Goal: Task Accomplishment & Management: Complete application form

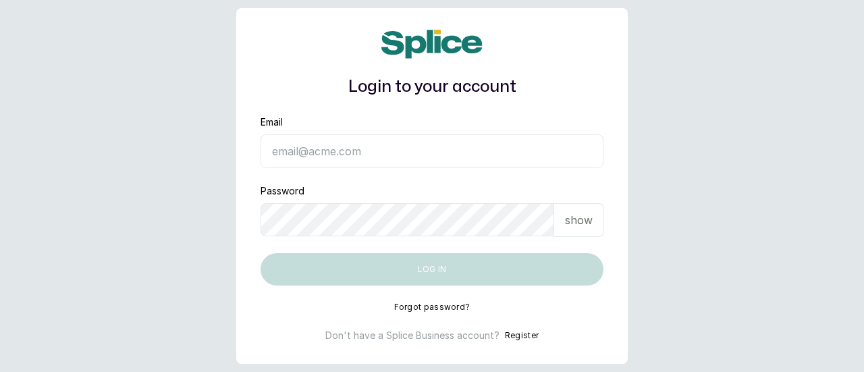
click at [525, 333] on button "Register" at bounding box center [522, 336] width 34 height 14
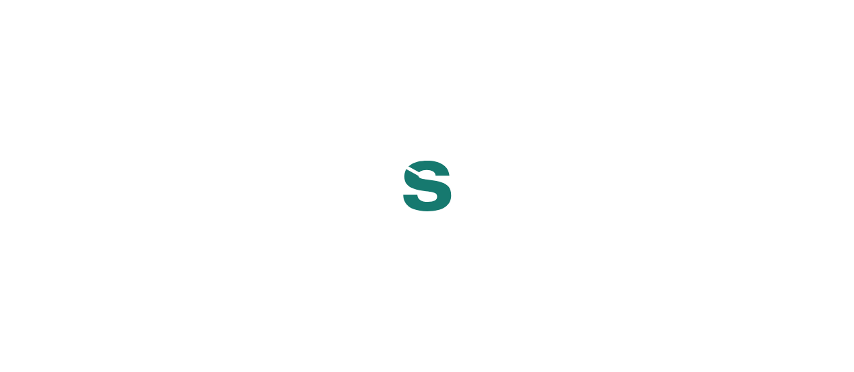
select select "NG"
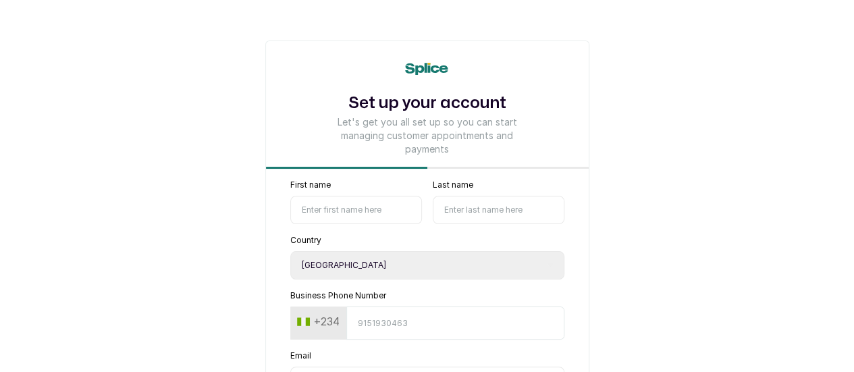
scroll to position [68, 0]
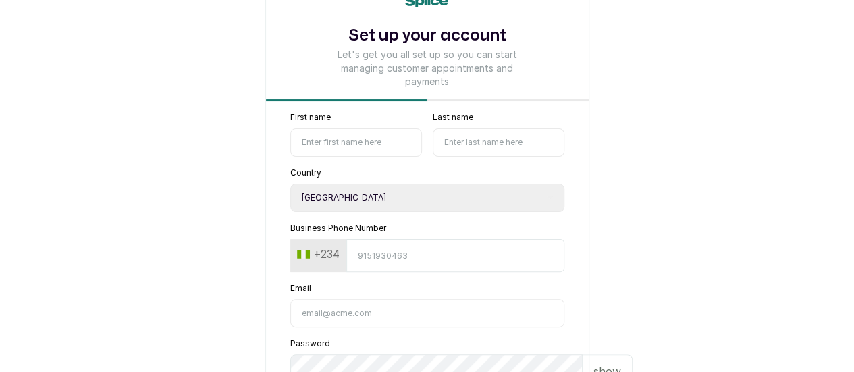
click at [386, 134] on input "First name" at bounding box center [356, 142] width 132 height 28
type input "[PERSON_NAME]"
type input "Ekwuribe"
type input "5132088204"
type input "[EMAIL_ADDRESS][DOMAIN_NAME]"
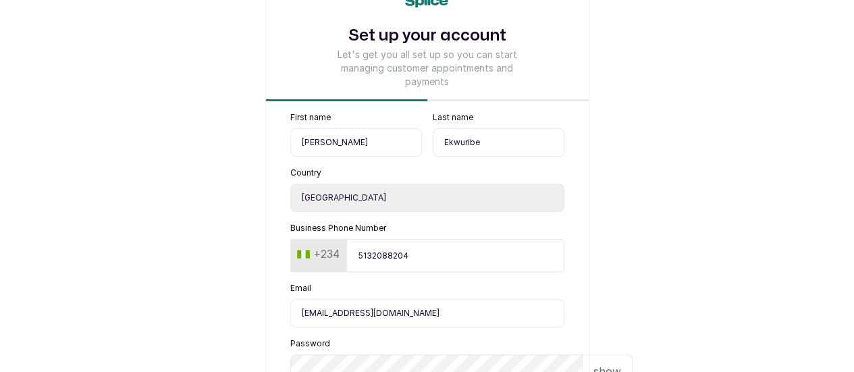
click at [425, 251] on input "5132088204" at bounding box center [455, 255] width 218 height 33
click at [292, 264] on button "+234" at bounding box center [318, 254] width 53 height 22
click at [292, 259] on button "+234" at bounding box center [318, 254] width 53 height 22
click at [292, 257] on button "+234" at bounding box center [318, 254] width 53 height 22
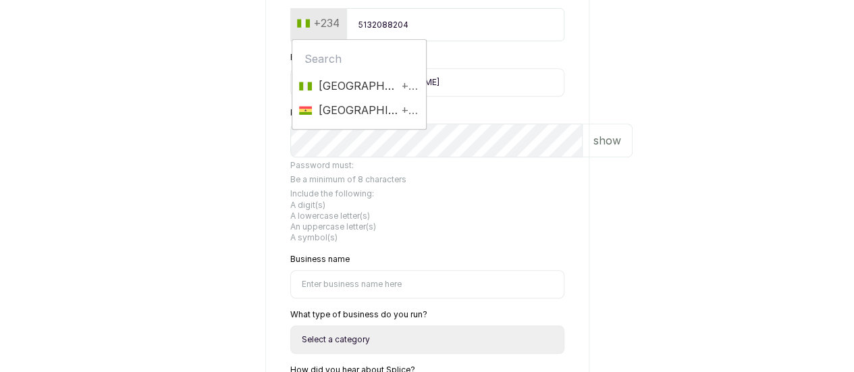
scroll to position [270, 0]
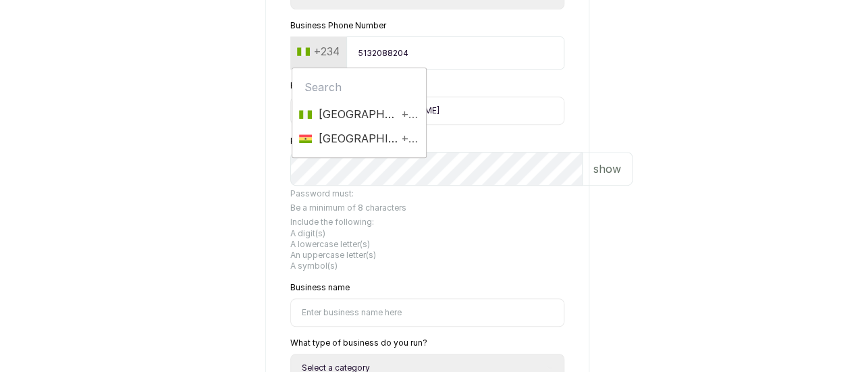
click at [265, 110] on div "Set up your account Let's get you all set up so you can start managing customer…" at bounding box center [427, 173] width 324 height 806
drag, startPoint x: 411, startPoint y: 59, endPoint x: 299, endPoint y: 60, distance: 112.1
click at [299, 60] on div "[PHONE_NUMBER]" at bounding box center [427, 52] width 274 height 33
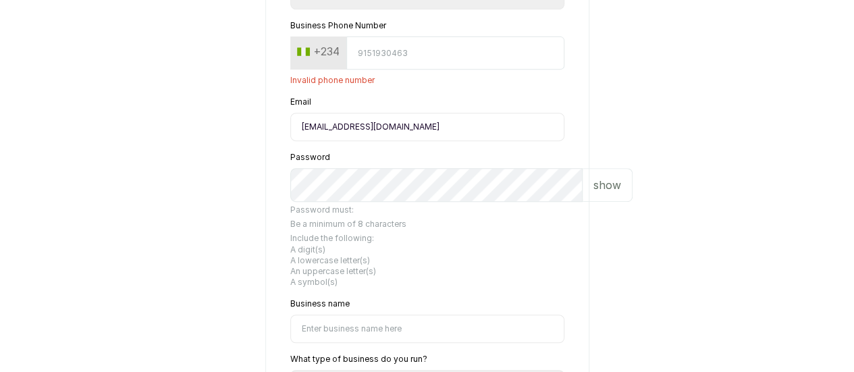
click at [386, 59] on input "Business Phone Number" at bounding box center [455, 52] width 218 height 33
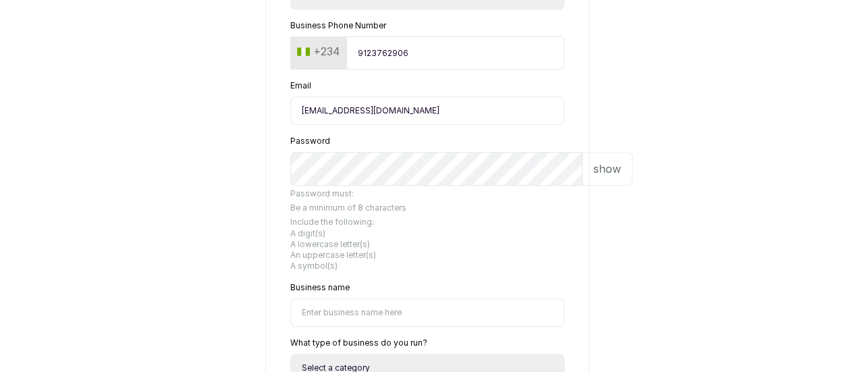
type input "9123762906"
click at [594, 177] on p "show" at bounding box center [608, 169] width 28 height 16
click at [599, 177] on p "hide" at bounding box center [609, 169] width 21 height 16
click at [594, 177] on p "show" at bounding box center [608, 169] width 28 height 16
click at [599, 177] on p "hide" at bounding box center [609, 169] width 21 height 16
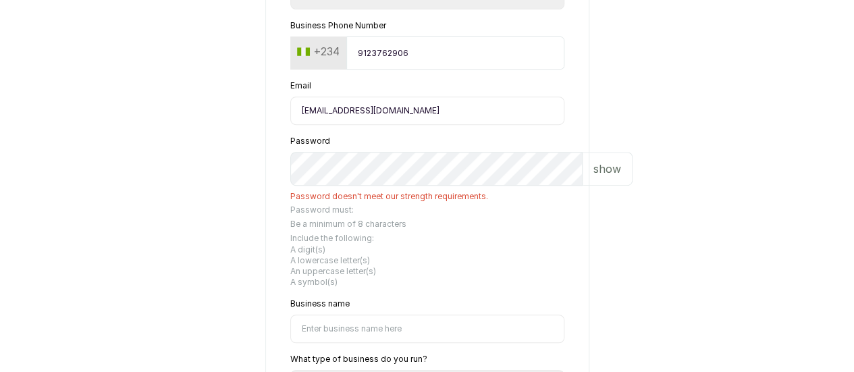
click at [594, 177] on p "show" at bounding box center [608, 169] width 28 height 16
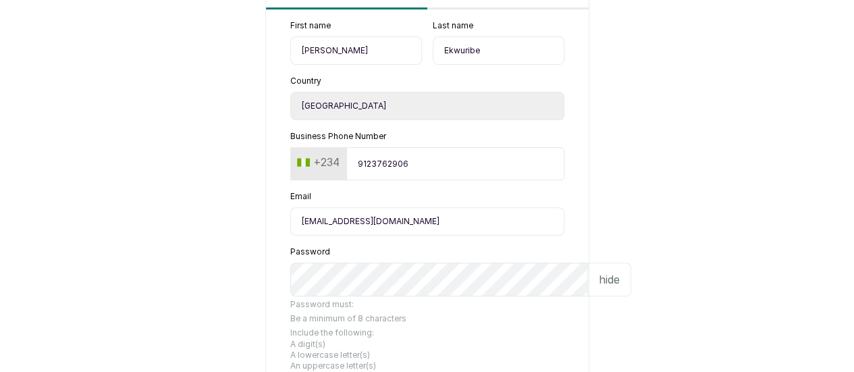
scroll to position [230, 0]
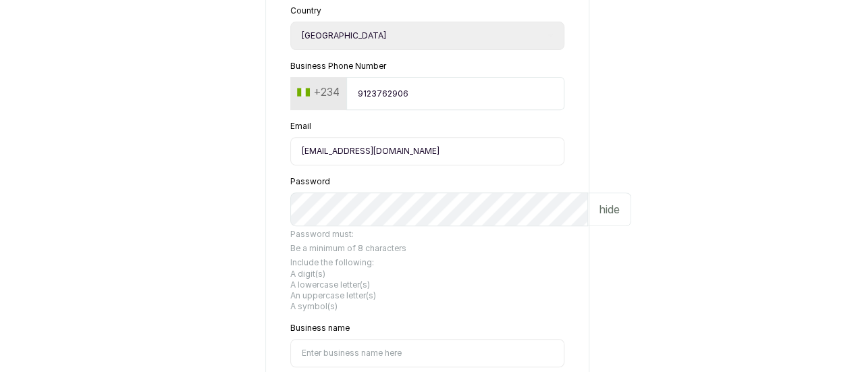
click at [442, 154] on input "[EMAIL_ADDRESS][DOMAIN_NAME]" at bounding box center [427, 151] width 274 height 28
type input "[EMAIL_ADDRESS][DOMAIN_NAME]"
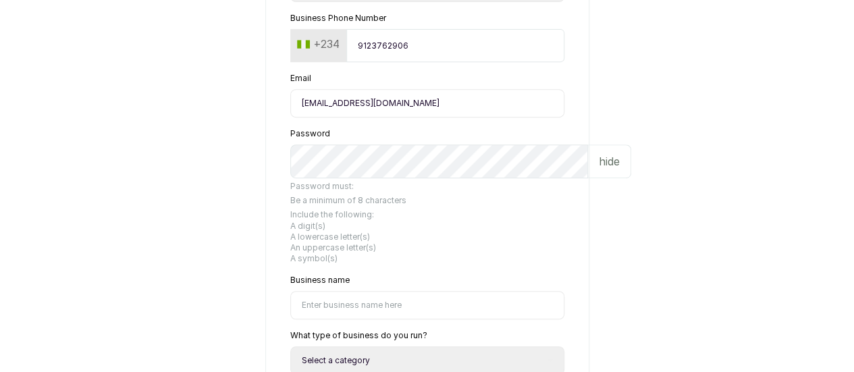
scroll to position [297, 0]
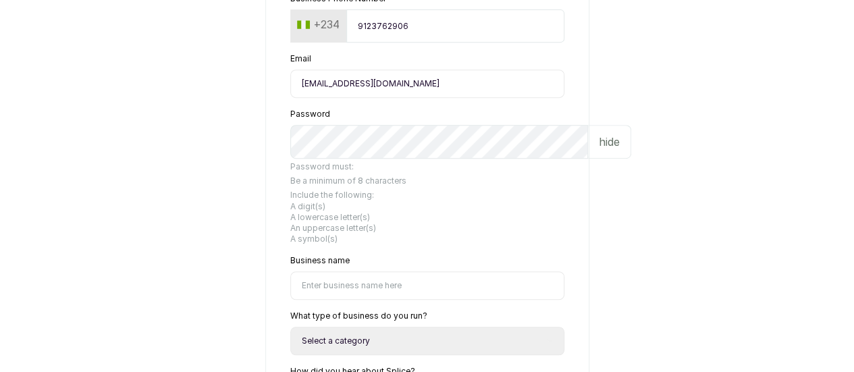
click at [356, 271] on input "Business name" at bounding box center [427, 285] width 274 height 28
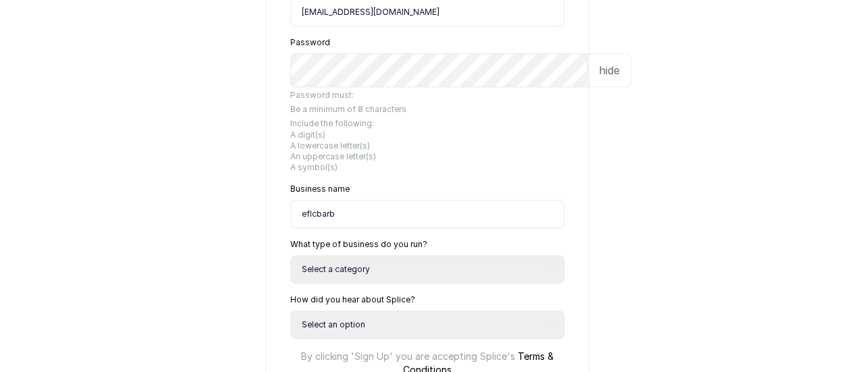
scroll to position [500, 0]
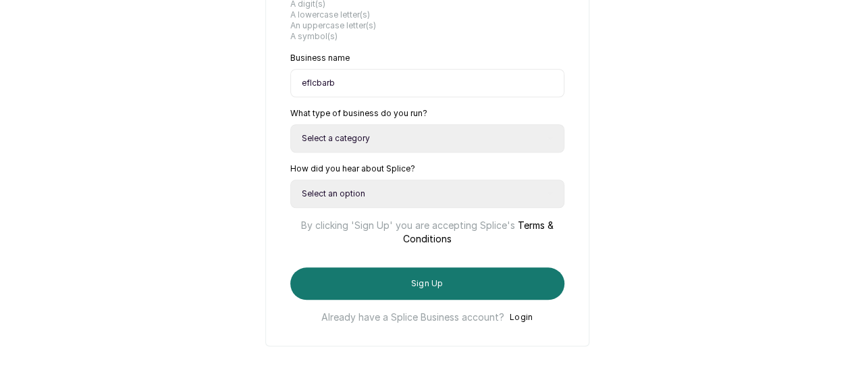
type input "eflcbarb"
click at [404, 124] on select "Select a category I have more than one location I manage a team of beauty profe…" at bounding box center [427, 138] width 274 height 28
select select "independent_professional"
click at [290, 124] on select "Select a category I have more than one location I manage a team of beauty profe…" at bounding box center [427, 138] width 274 height 28
click at [358, 180] on select "Select an option Google search Instagram Facebook LinkedIn Splice Blog I was re…" at bounding box center [427, 194] width 274 height 28
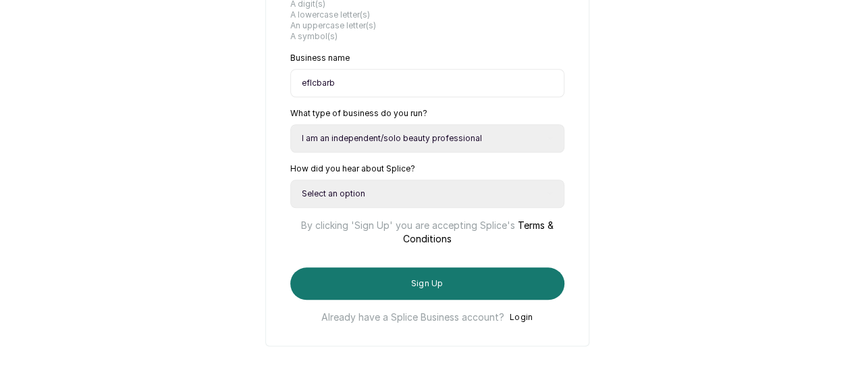
select select "google_search"
click at [290, 180] on select "Select an option Google search Instagram Facebook LinkedIn Splice Blog I was re…" at bounding box center [427, 194] width 274 height 28
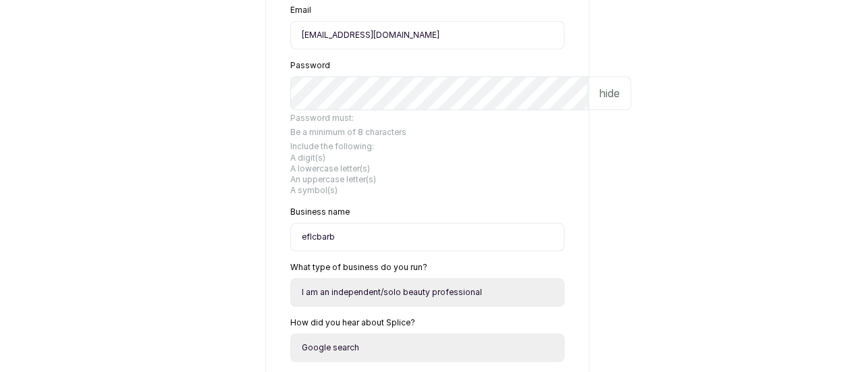
scroll to position [365, 0]
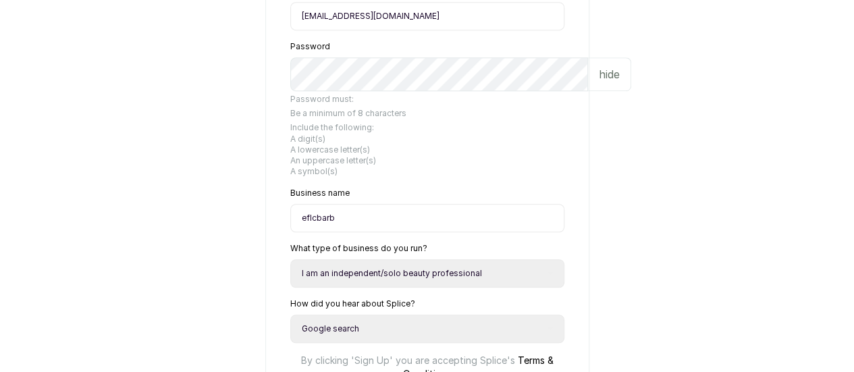
click at [321, 204] on input "eflcbarb" at bounding box center [427, 218] width 274 height 28
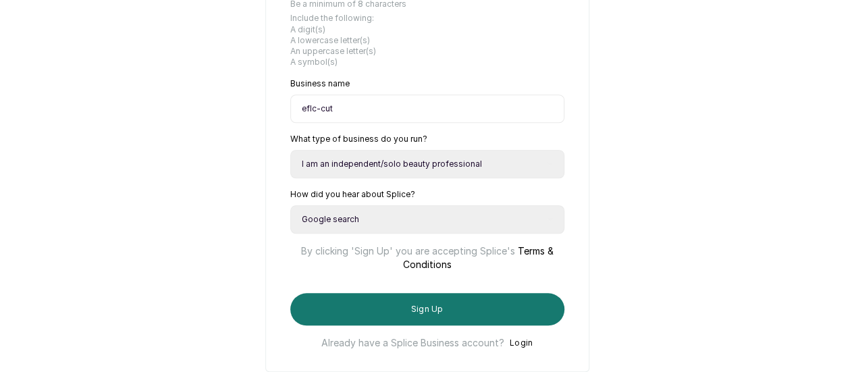
scroll to position [500, 0]
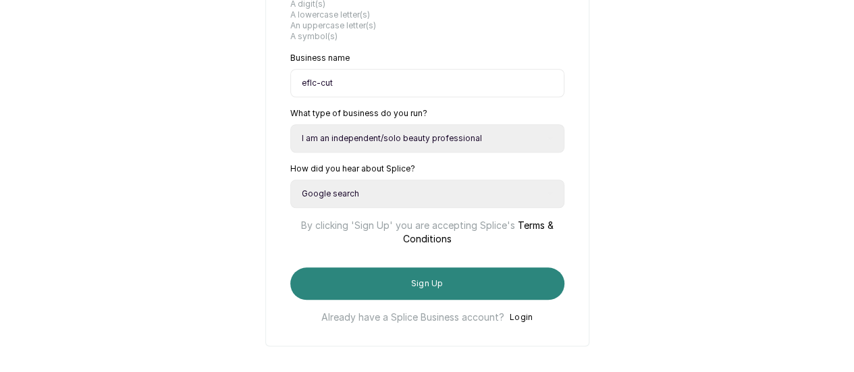
type input "eflc-cut"
click at [418, 267] on button "Sign Up" at bounding box center [427, 283] width 274 height 32
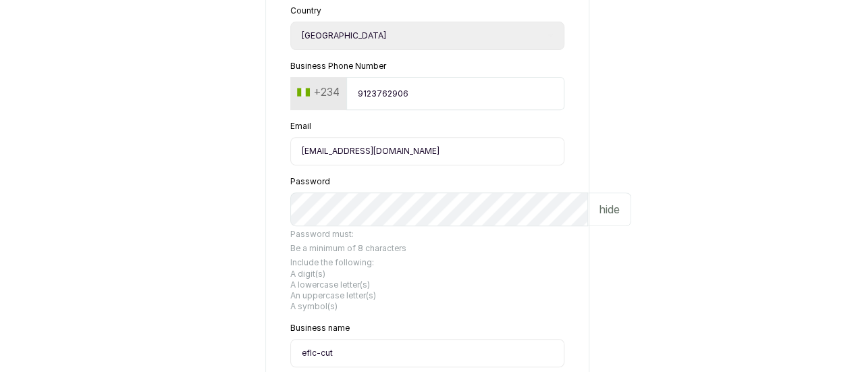
scroll to position [297, 0]
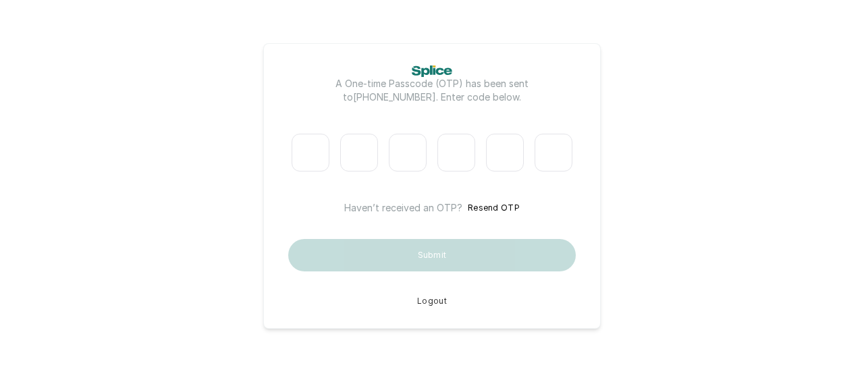
click at [301, 160] on input "Please enter verification code. Digit 1" at bounding box center [311, 153] width 38 height 38
type input "5"
type input "6"
type input "5"
type input "3"
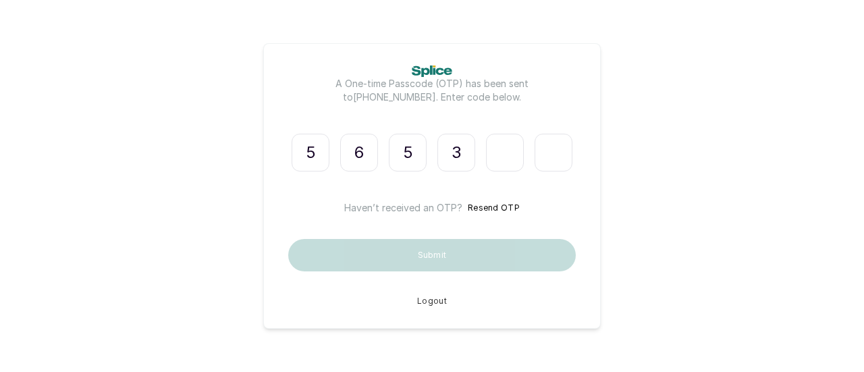
type input "4"
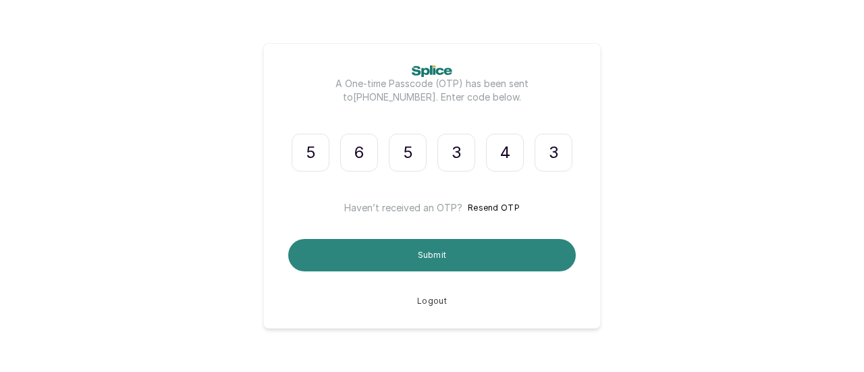
type input "3"
click at [445, 256] on button "Submit" at bounding box center [432, 255] width 288 height 32
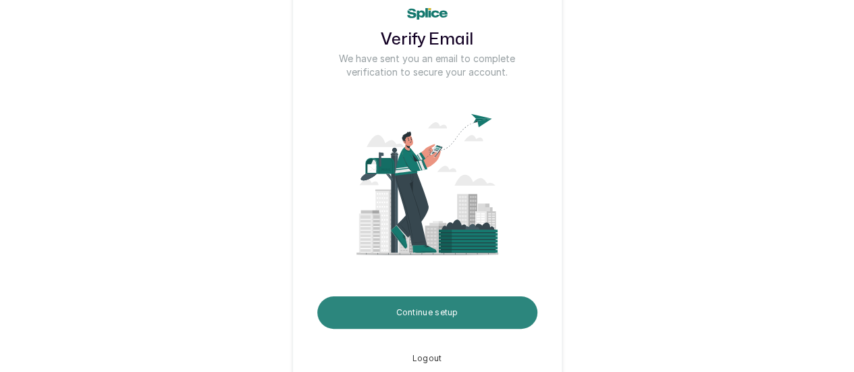
click at [441, 309] on button "Continue setup" at bounding box center [427, 312] width 220 height 32
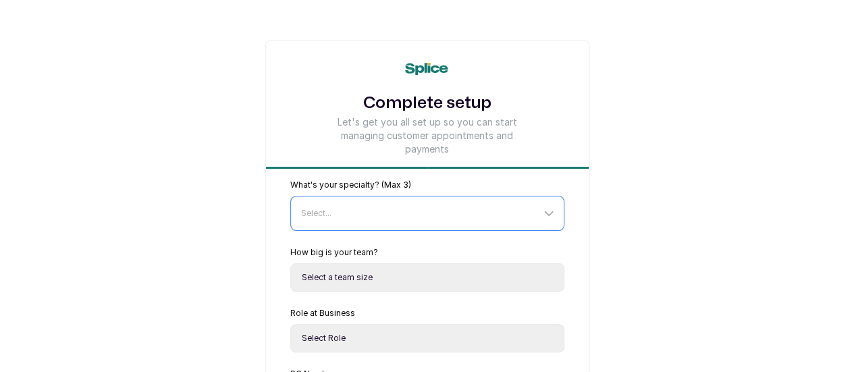
click at [471, 208] on div "Select..." at bounding box center [421, 213] width 240 height 11
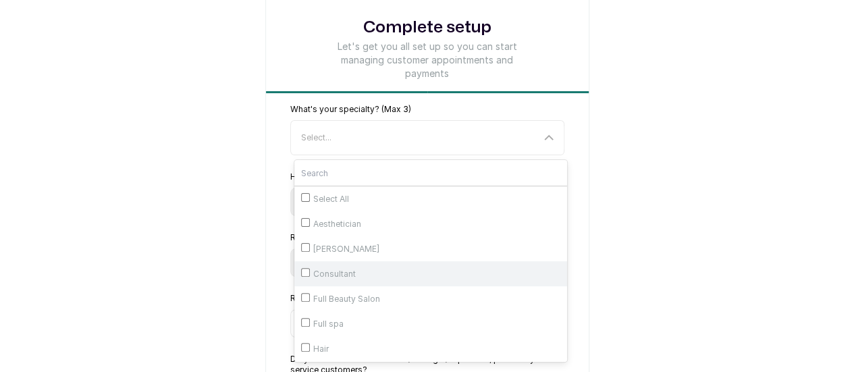
scroll to position [135, 0]
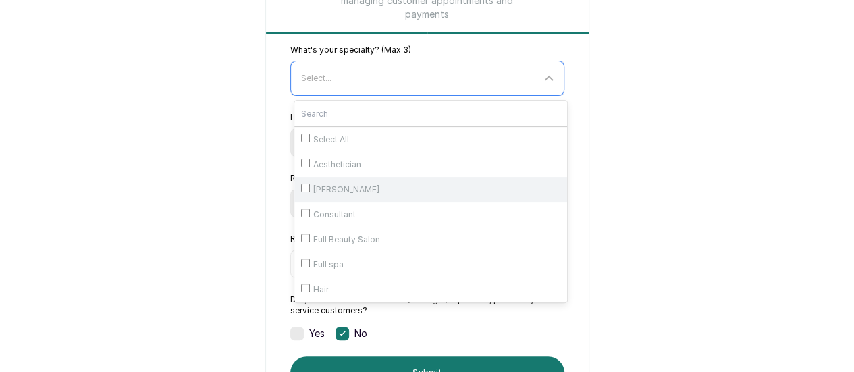
click at [301, 188] on input "Barber" at bounding box center [305, 188] width 9 height 9
checkbox input "true"
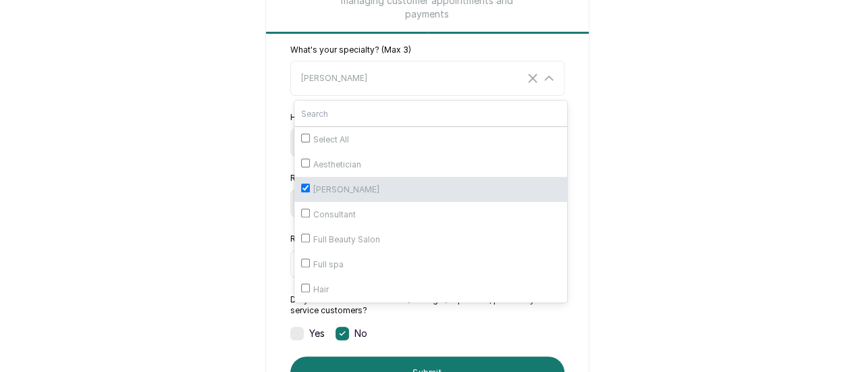
click at [266, 282] on form "What's your specialty? (Max 3) Barber Select All Aesthetician Barber Consultant…" at bounding box center [427, 217] width 323 height 344
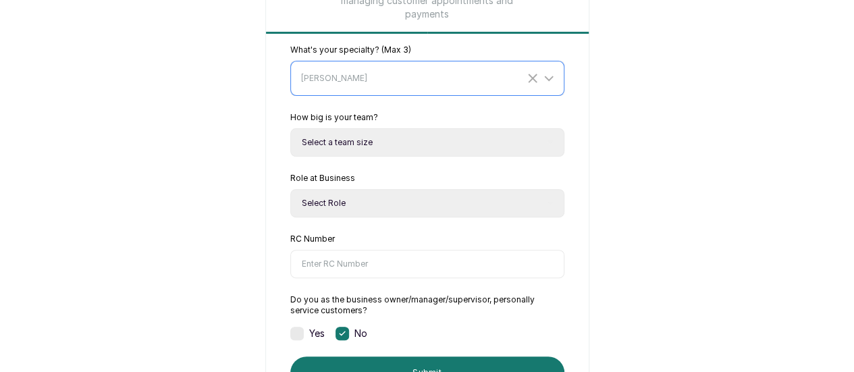
click at [557, 70] on icon at bounding box center [549, 78] width 16 height 16
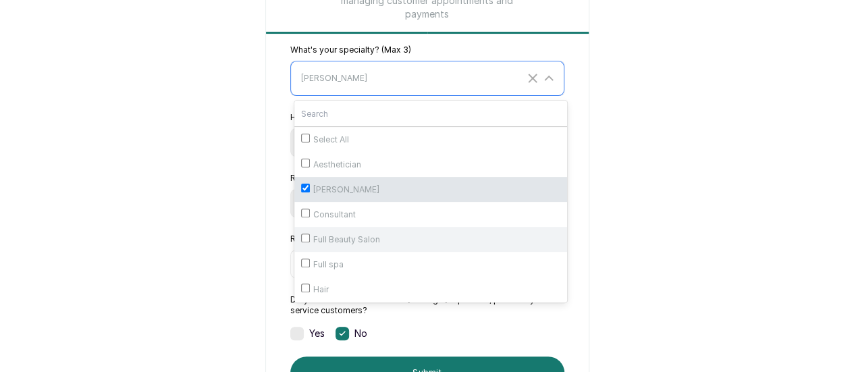
click at [301, 245] on div "Full Beauty Salon" at bounding box center [430, 239] width 259 height 11
click at [301, 242] on input "Full Beauty Salon" at bounding box center [305, 238] width 9 height 9
checkbox input "true"
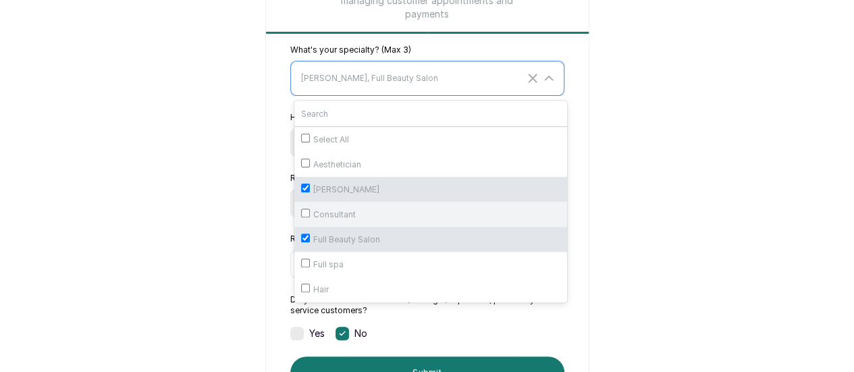
click at [301, 220] on div "Consultant" at bounding box center [430, 214] width 259 height 11
click at [301, 217] on input "Consultant" at bounding box center [305, 213] width 9 height 9
checkbox input "true"
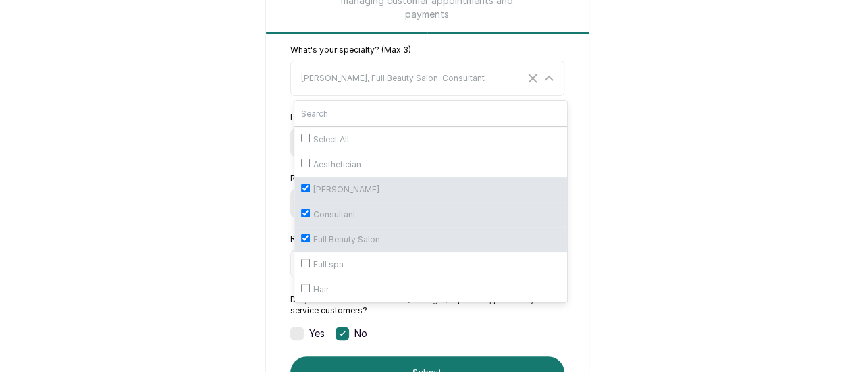
click at [186, 230] on main "Complete setup Let's get you all set up so you can start managing customer appo…" at bounding box center [427, 158] width 854 height 587
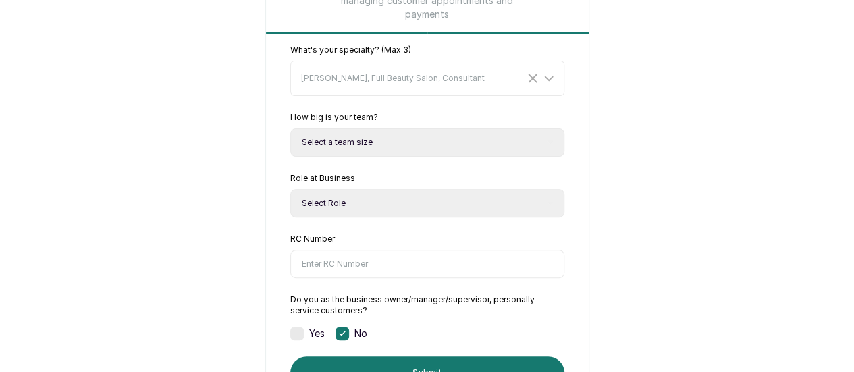
click at [510, 136] on select "Select a team size Just me 2-5 6-10 10+" at bounding box center [427, 142] width 274 height 28
select select "two_to_five"
click at [290, 128] on select "Select a team size Just me 2-5 6-10 10+" at bounding box center [427, 142] width 274 height 28
click at [354, 132] on select "Select a team size Just me 2-5 6-10 10+" at bounding box center [427, 142] width 274 height 28
click at [290, 128] on select "Select a team size Just me 2-5 6-10 10+" at bounding box center [427, 142] width 274 height 28
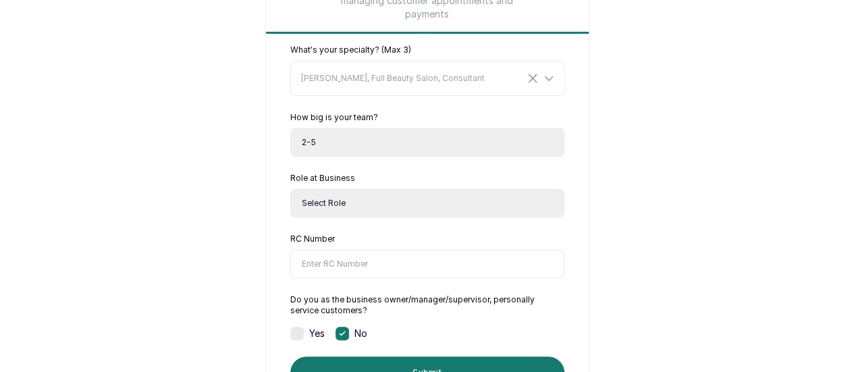
click at [451, 201] on select "Select Role Owner Manager" at bounding box center [427, 203] width 274 height 28
select select "owner"
click at [290, 189] on select "Select Role Owner Manager" at bounding box center [427, 203] width 274 height 28
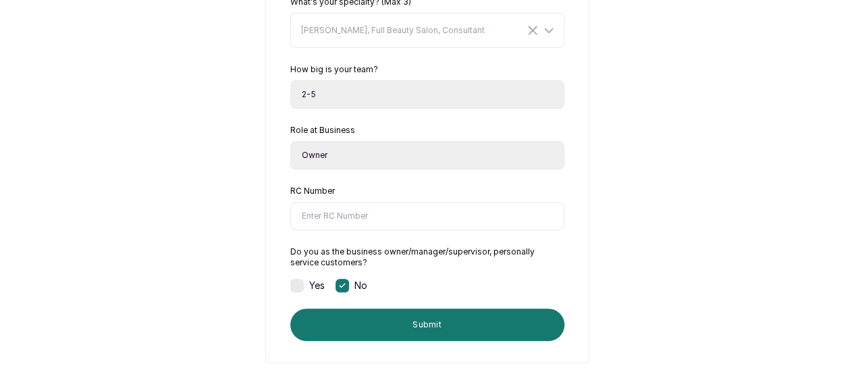
scroll to position [203, 0]
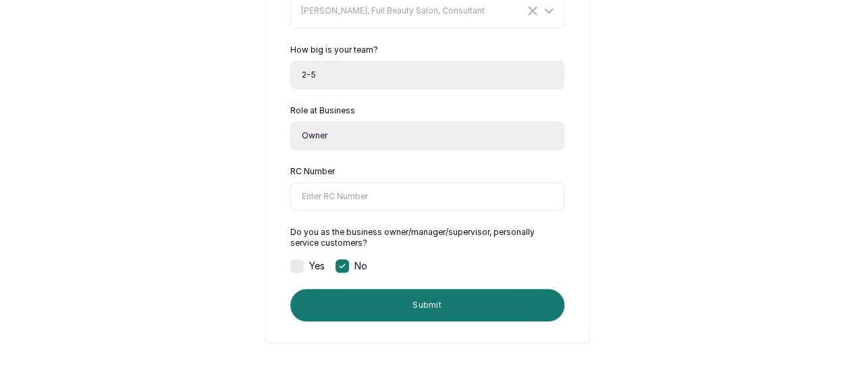
click at [403, 207] on input "RC Number" at bounding box center [427, 196] width 274 height 28
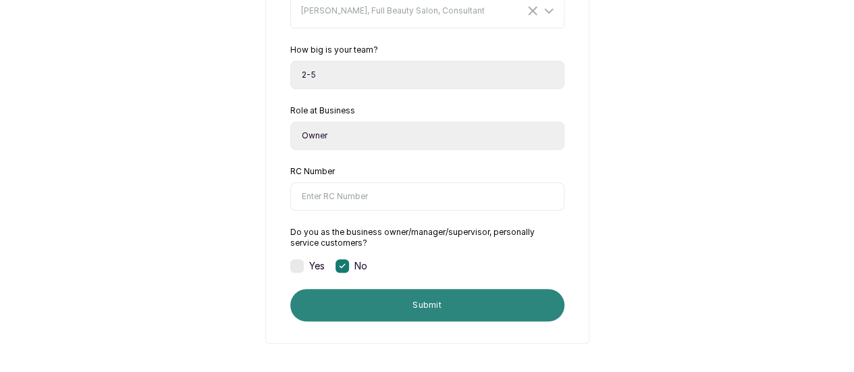
click at [443, 321] on button "Submit" at bounding box center [427, 305] width 274 height 32
